Goal: Task Accomplishment & Management: Use online tool/utility

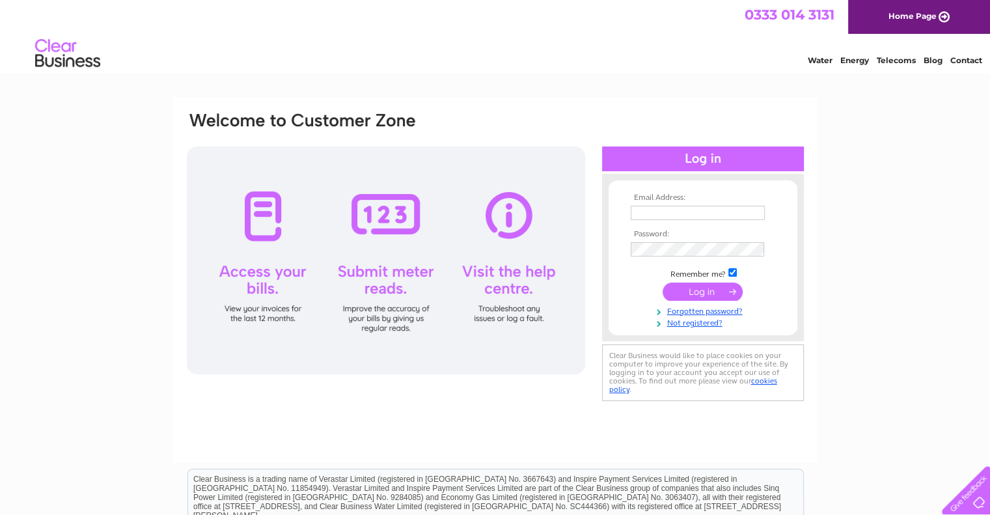
type input "rmcgee@parissteele.com"
click at [705, 289] on input "submit" at bounding box center [703, 292] width 80 height 18
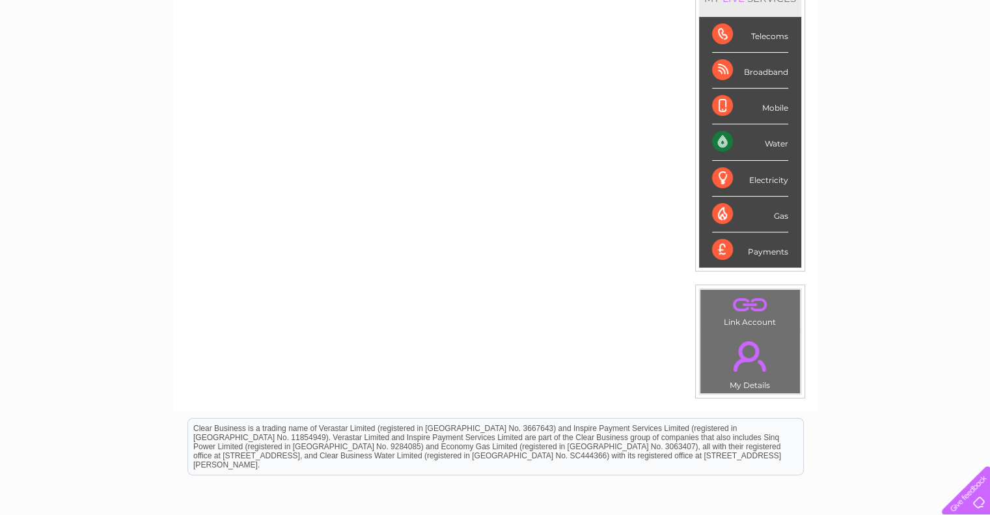
scroll to position [77, 0]
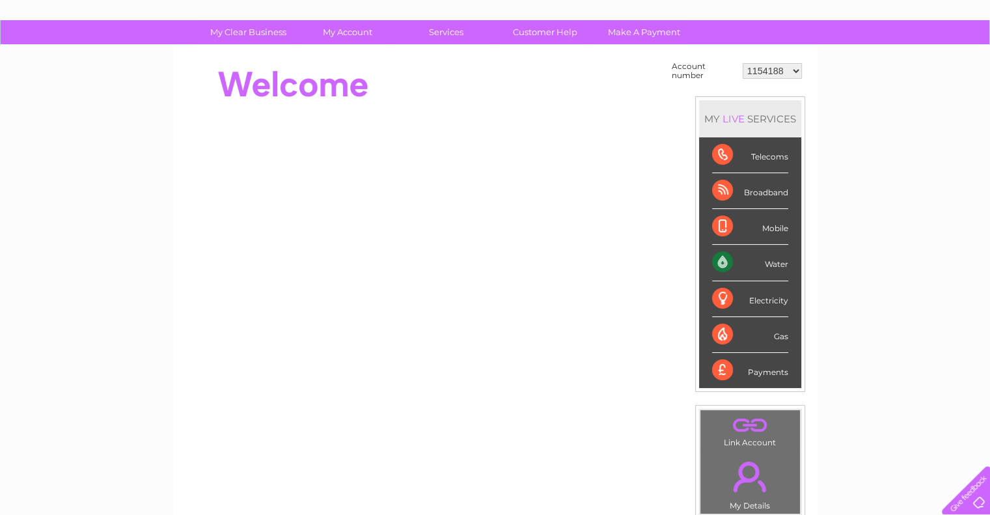
click at [777, 70] on select "1154188 30280440" at bounding box center [772, 71] width 59 height 16
select select "30280440"
click at [743, 63] on select "1154188 30280440" at bounding box center [772, 71] width 59 height 16
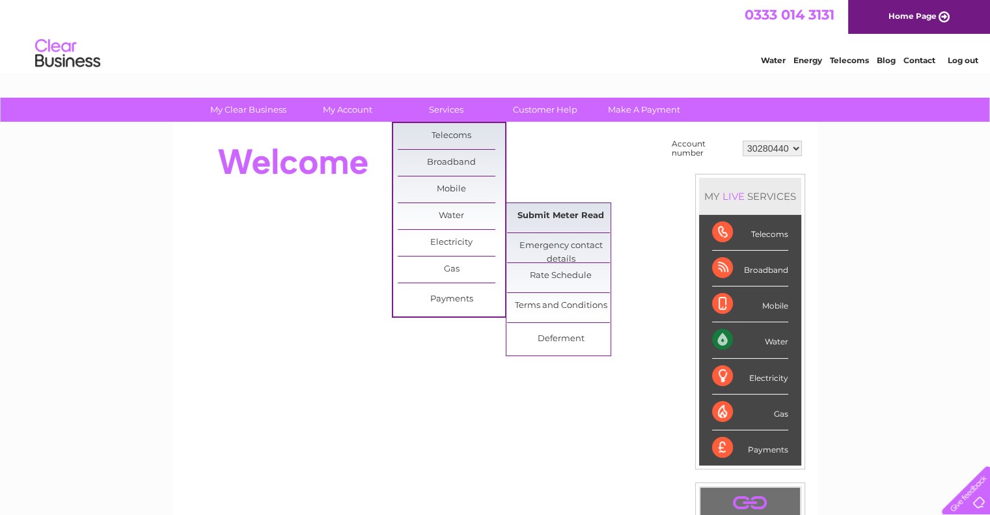
click at [570, 223] on link "Submit Meter Read" at bounding box center [560, 216] width 107 height 26
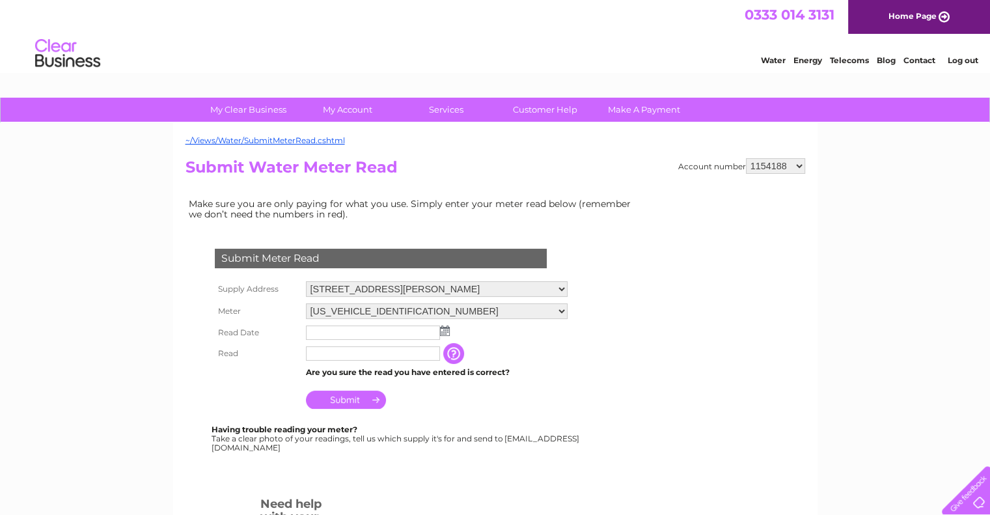
click at [376, 338] on input "text" at bounding box center [373, 332] width 134 height 14
click at [447, 332] on img at bounding box center [446, 331] width 10 height 10
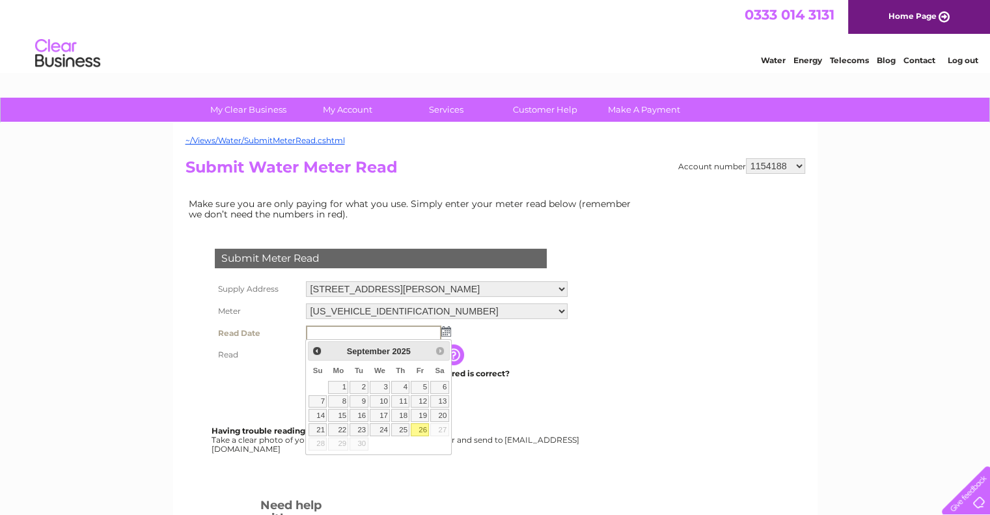
click at [419, 428] on link "26" at bounding box center [420, 429] width 18 height 13
type input "[DATE]"
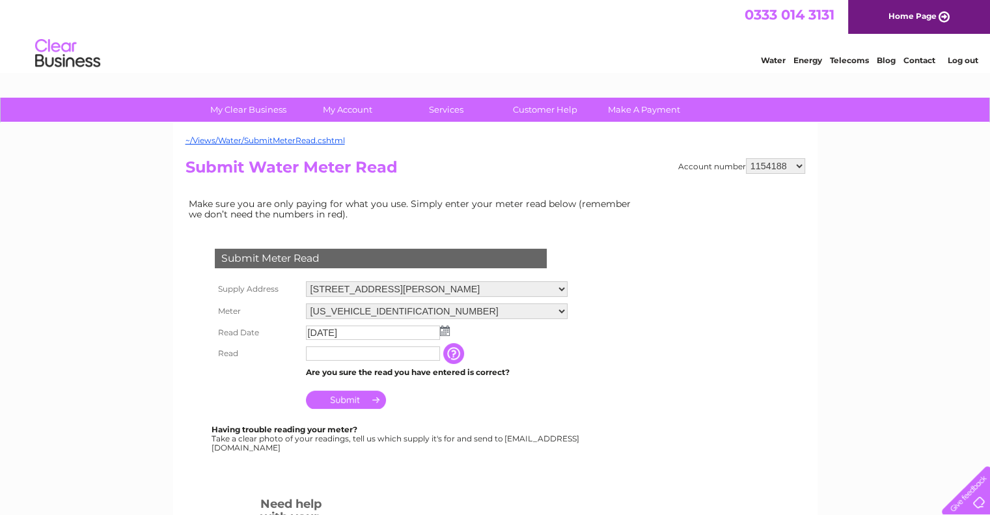
click at [361, 359] on input "text" at bounding box center [373, 353] width 134 height 14
type input "00214"
click at [346, 393] on input "Submit" at bounding box center [346, 401] width 80 height 18
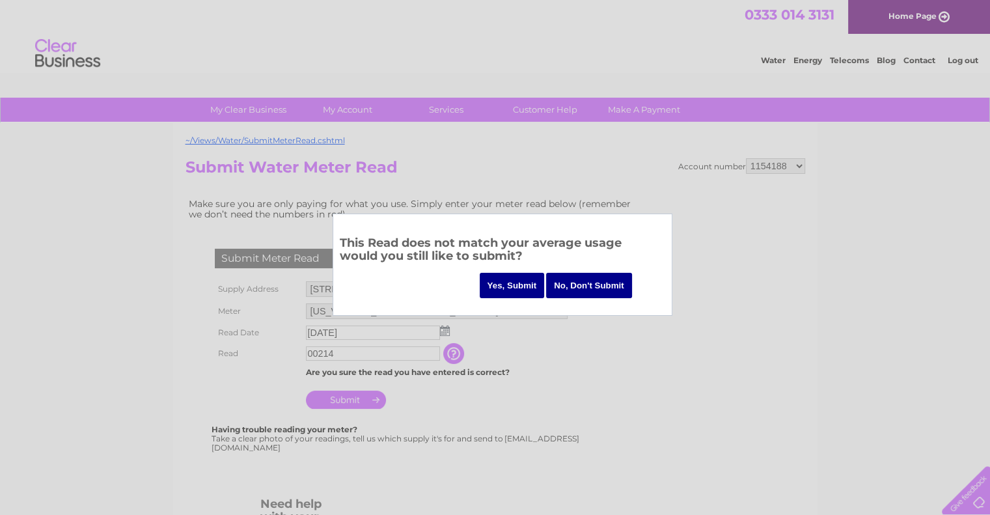
click at [502, 293] on input "Yes, Submit" at bounding box center [512, 285] width 65 height 25
